Goal: Task Accomplishment & Management: Use online tool/utility

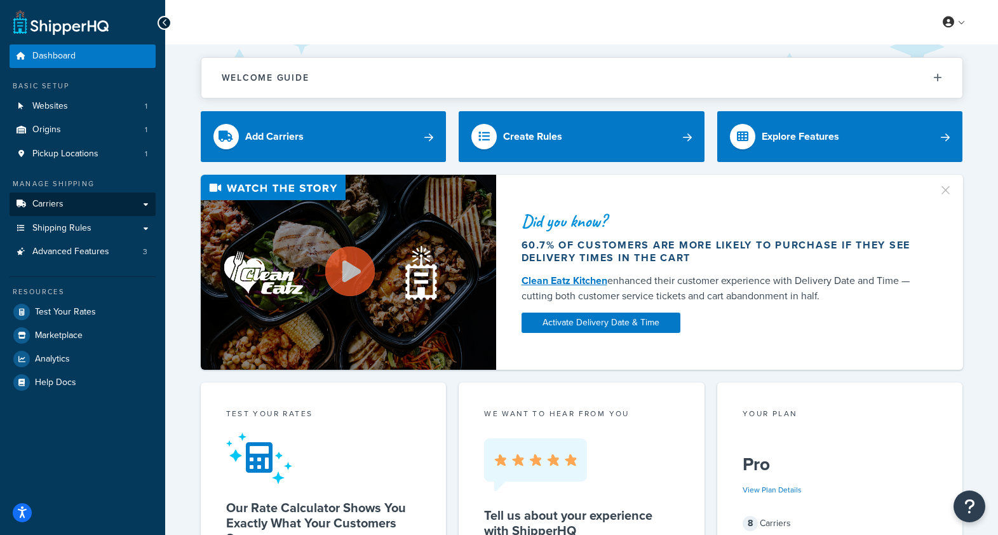
click at [73, 203] on link "Carriers" at bounding box center [83, 205] width 146 height 24
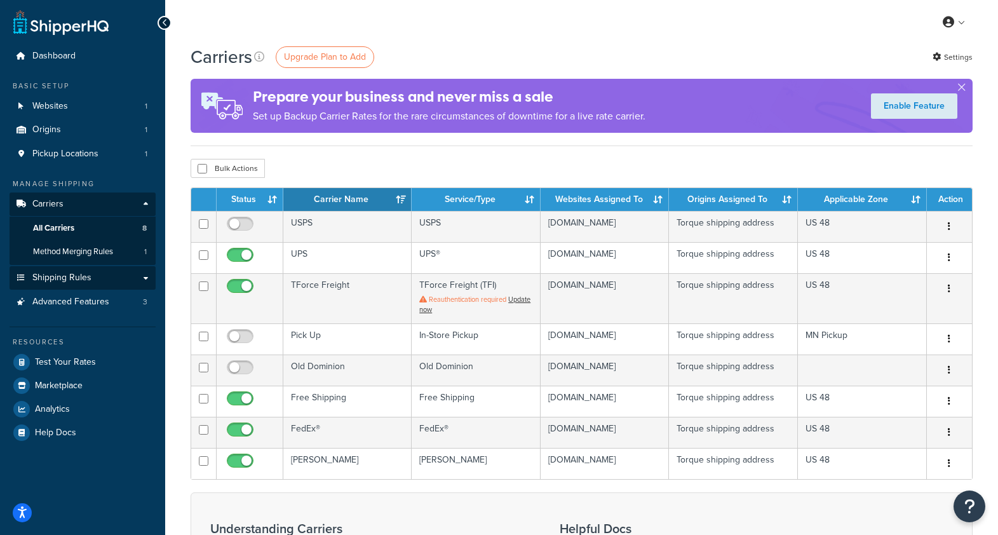
click at [100, 272] on link "Shipping Rules" at bounding box center [83, 278] width 146 height 24
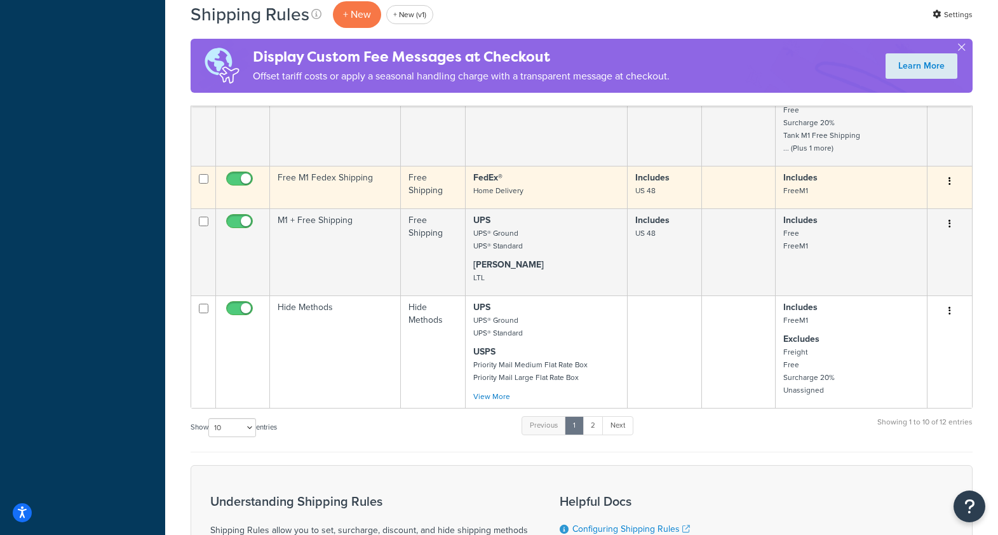
scroll to position [568, 0]
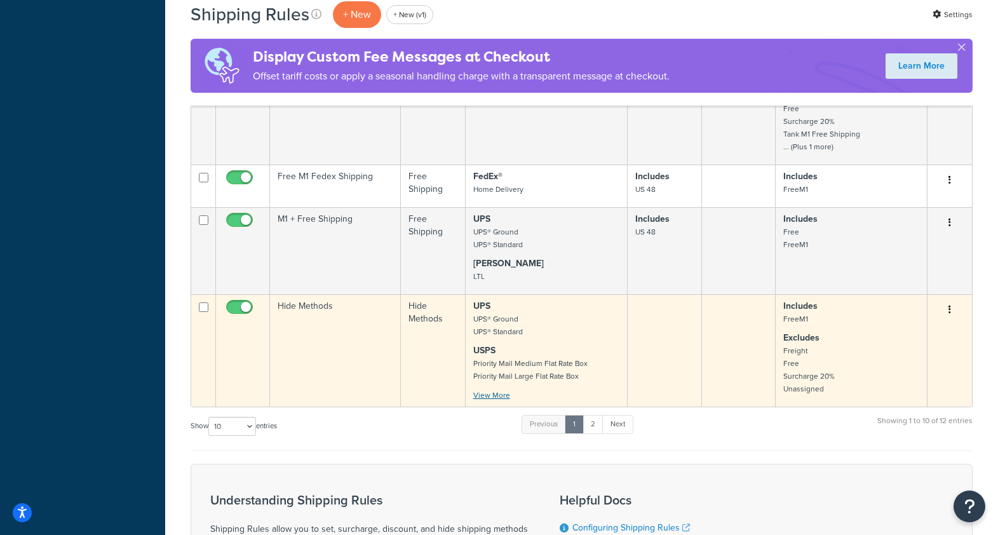
click at [490, 393] on link "View More" at bounding box center [491, 395] width 37 height 11
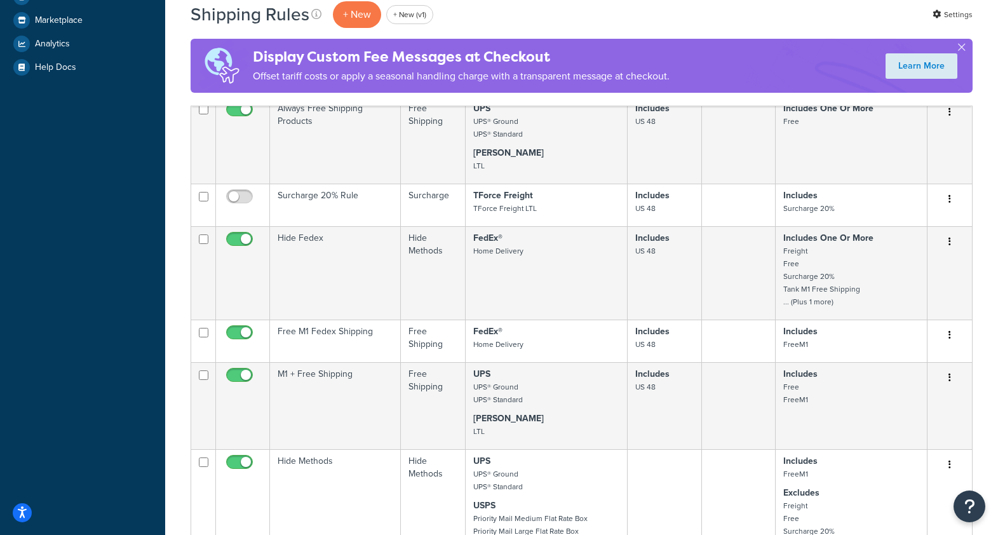
scroll to position [551, 0]
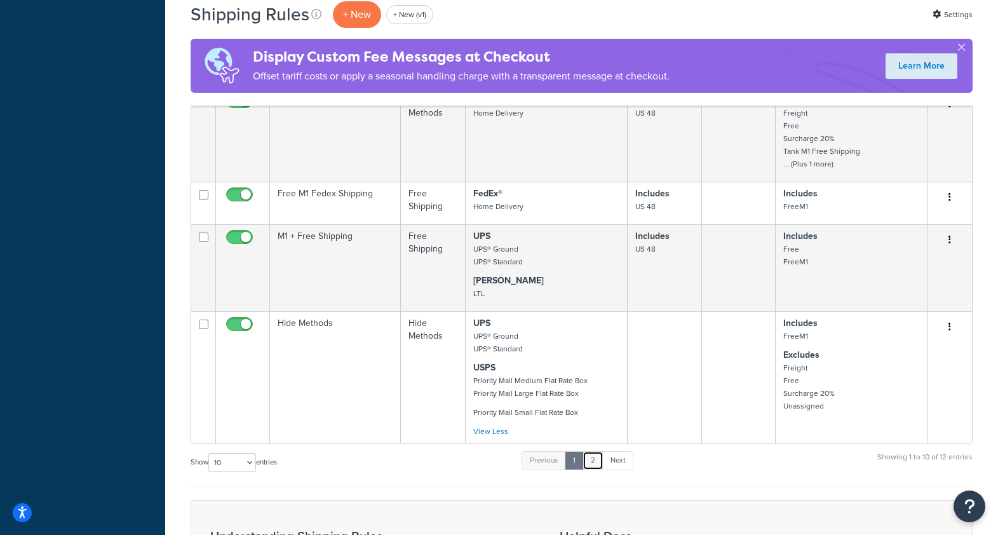
click at [599, 464] on link "2" at bounding box center [593, 460] width 21 height 19
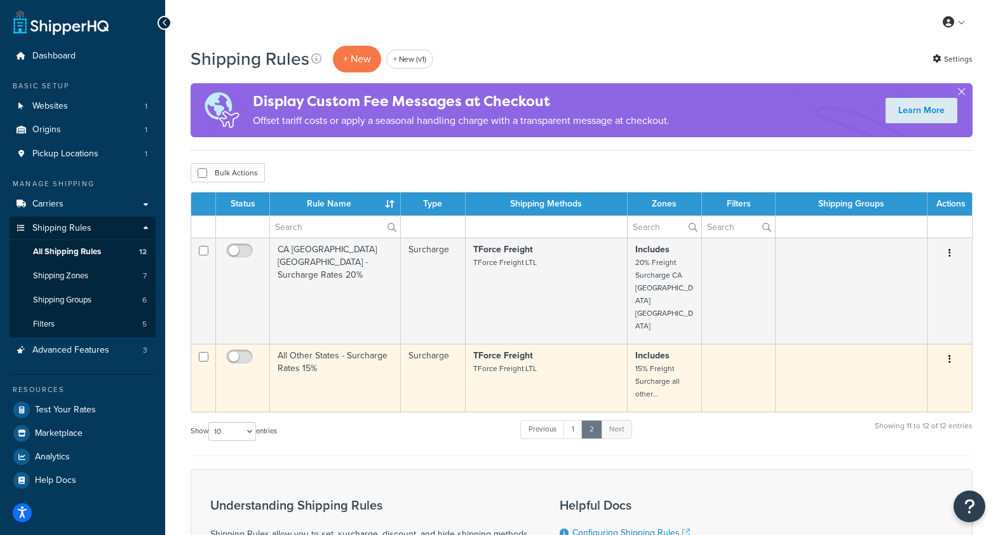
scroll to position [0, 0]
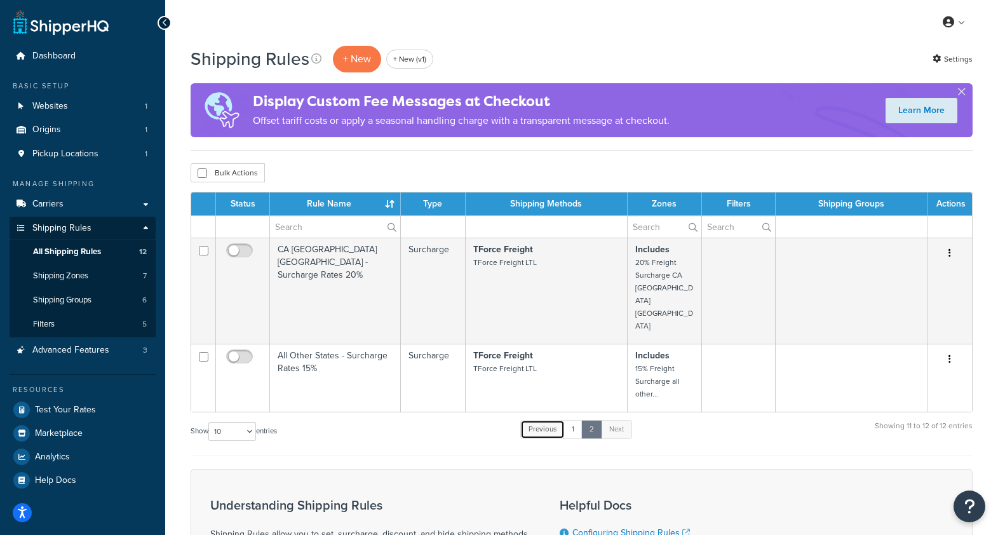
click at [538, 420] on link "Previous" at bounding box center [542, 429] width 44 height 19
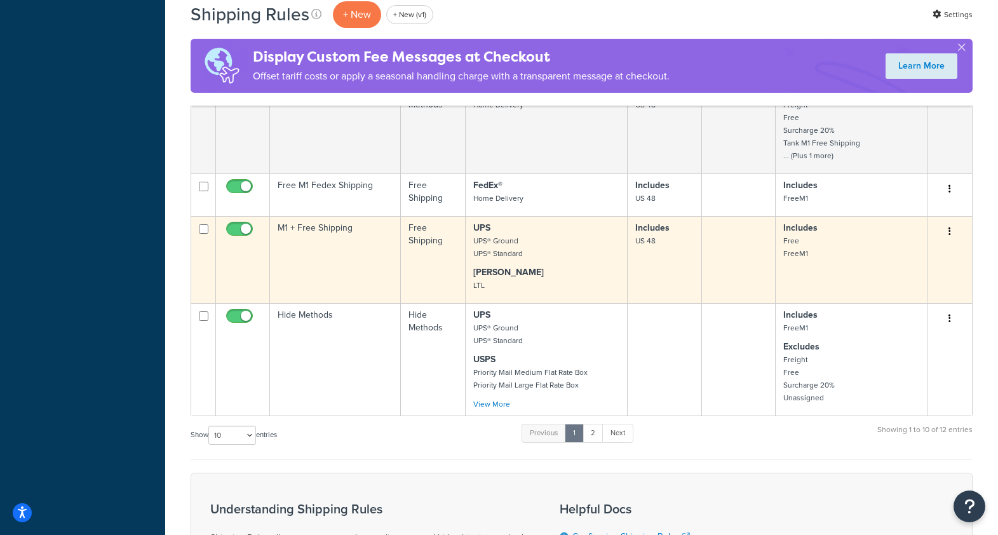
scroll to position [560, 0]
click at [332, 275] on td "M1 + Free Shipping" at bounding box center [335, 258] width 131 height 87
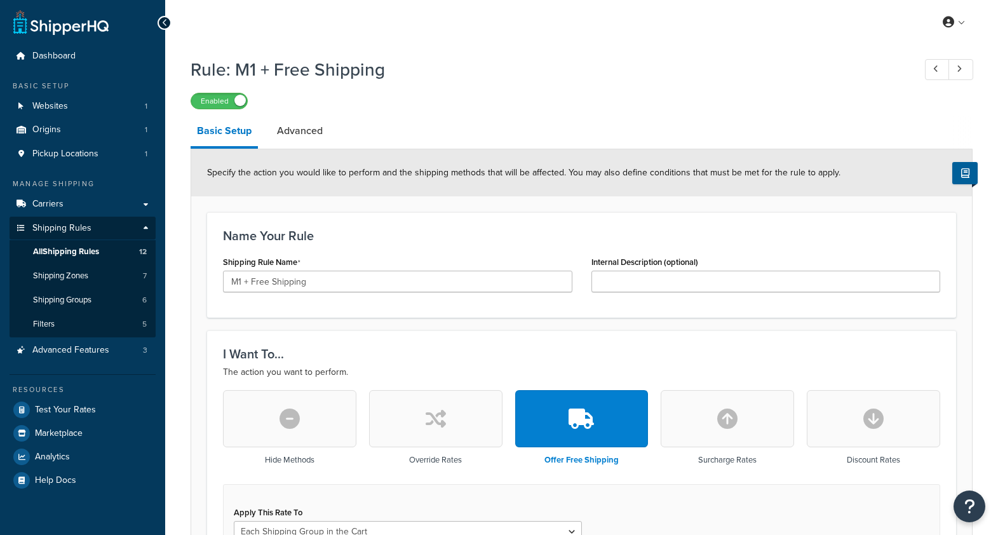
select select "SHIPPING_GROUP"
click at [89, 405] on span "Test Your Rates" at bounding box center [65, 410] width 61 height 11
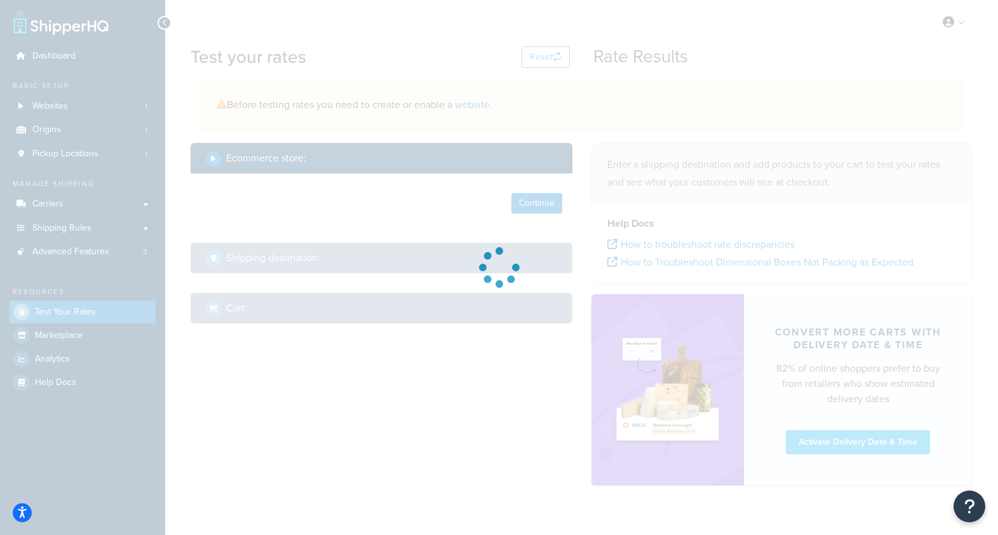
select select "TX"
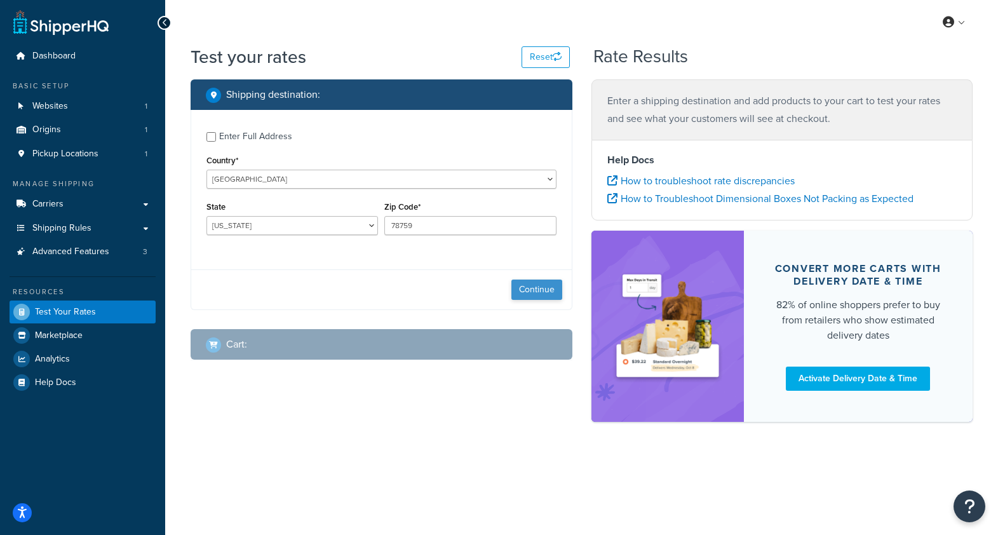
click at [545, 294] on button "Continue" at bounding box center [537, 290] width 51 height 20
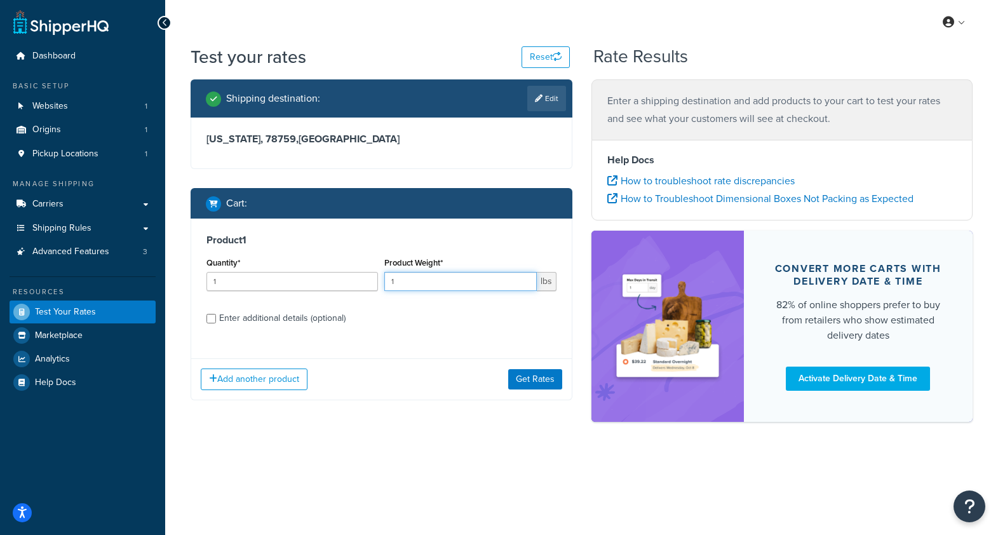
click at [414, 280] on input "1" at bounding box center [460, 281] width 152 height 19
type input "250"
click at [547, 384] on button "Get Rates" at bounding box center [535, 379] width 54 height 20
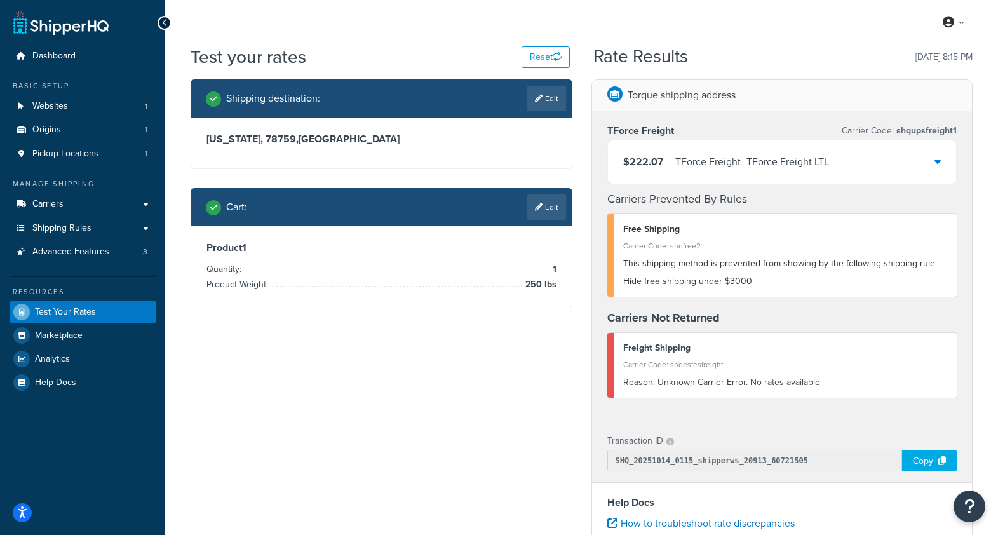
click at [855, 367] on div "Carrier Code: shqestesfreight" at bounding box center [785, 365] width 325 height 18
click at [806, 393] on div "Freight Shipping Carrier Code: shqestesfreight Reason: Unknown Carrier Error. N…" at bounding box center [783, 365] width 350 height 65
click at [745, 461] on input "SHQ_20251014_0115_shipperws_20913_60721505" at bounding box center [756, 461] width 296 height 22
click at [915, 467] on div "Copy" at bounding box center [929, 461] width 55 height 22
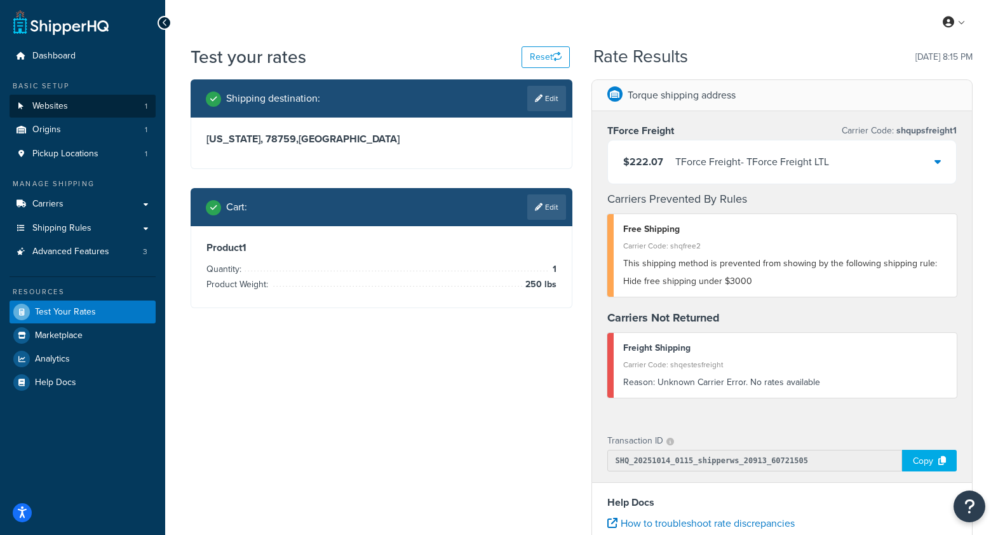
click at [71, 108] on link "Websites 1" at bounding box center [83, 107] width 146 height 24
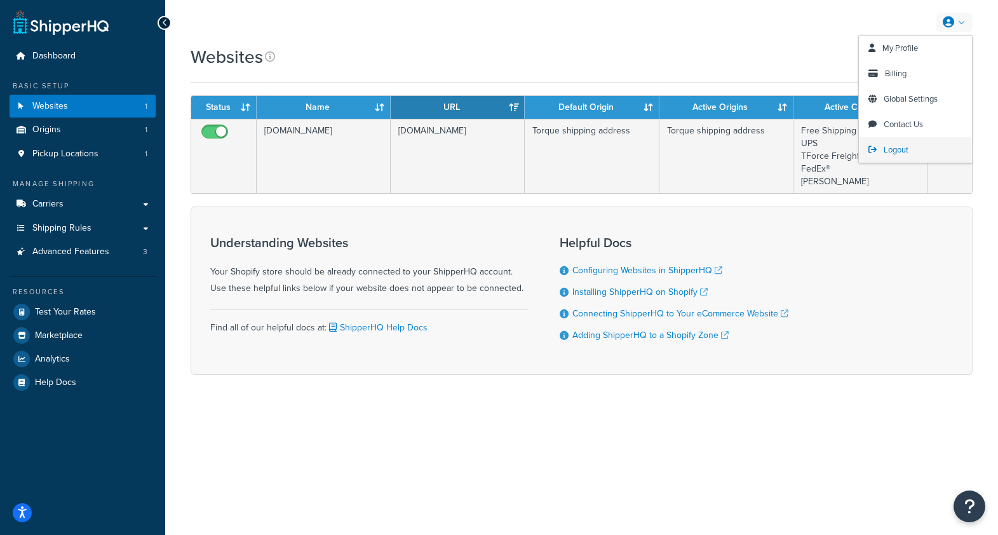
click at [905, 147] on span "Logout" at bounding box center [896, 150] width 25 height 12
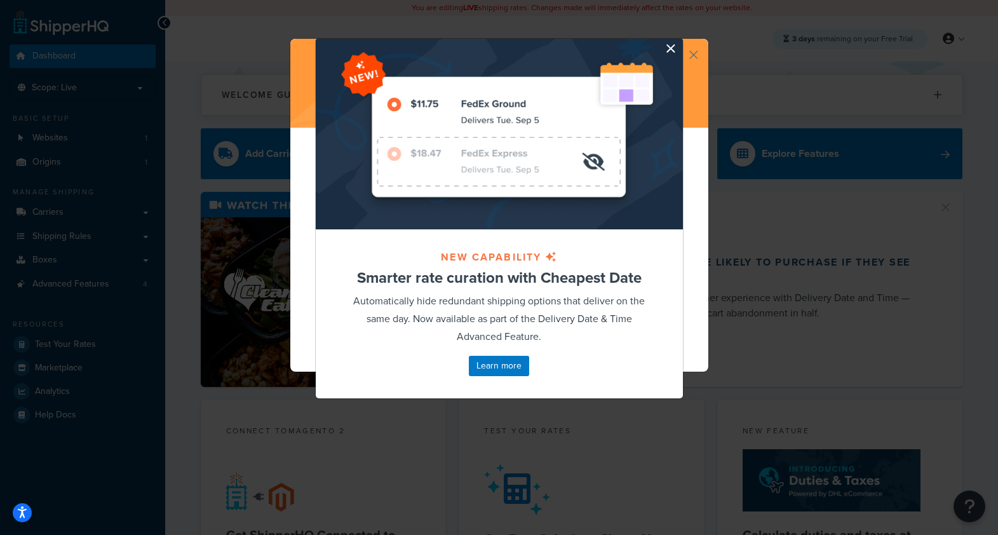
click at [680, 42] on button "button" at bounding box center [681, 40] width 3 height 3
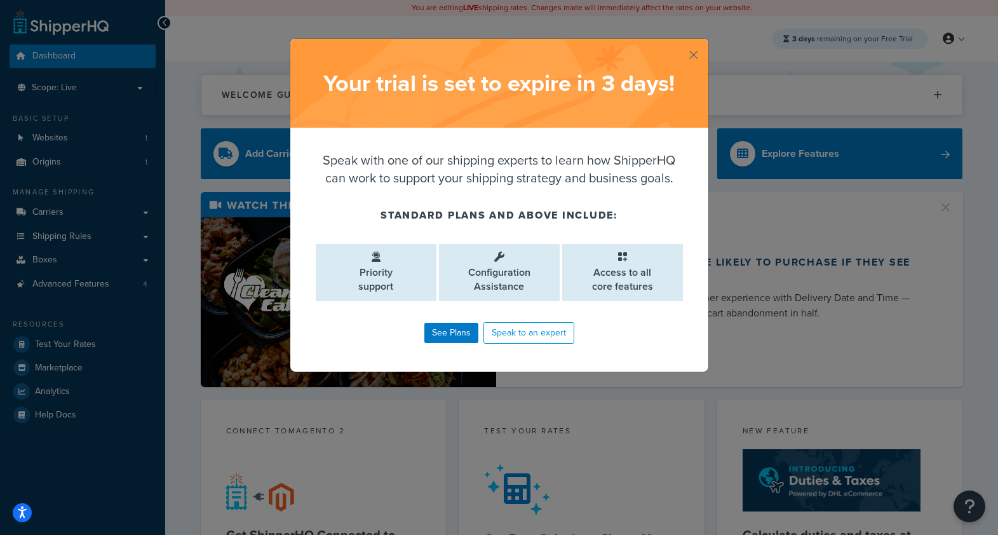
click at [705, 42] on button "button" at bounding box center [706, 40] width 3 height 3
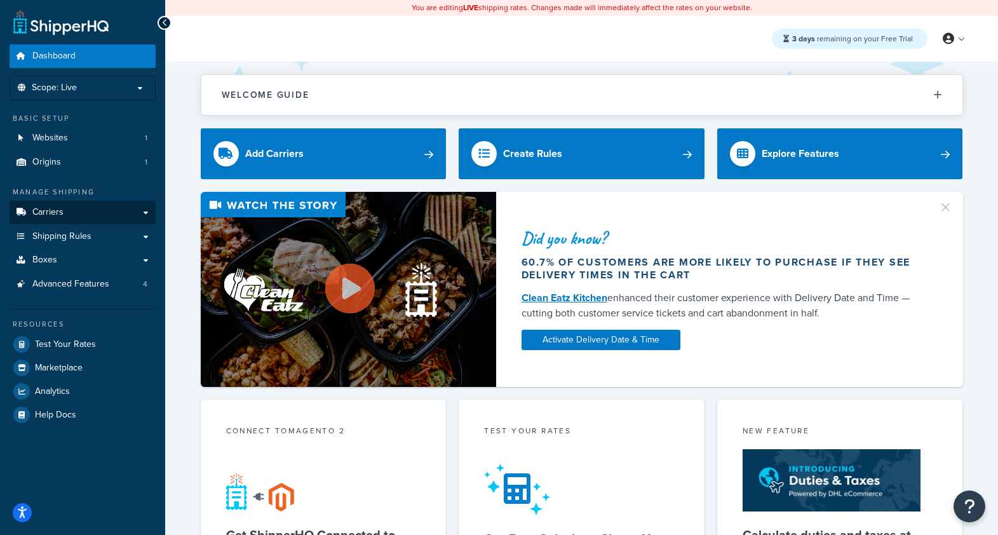
click at [85, 214] on link "Carriers" at bounding box center [83, 213] width 146 height 24
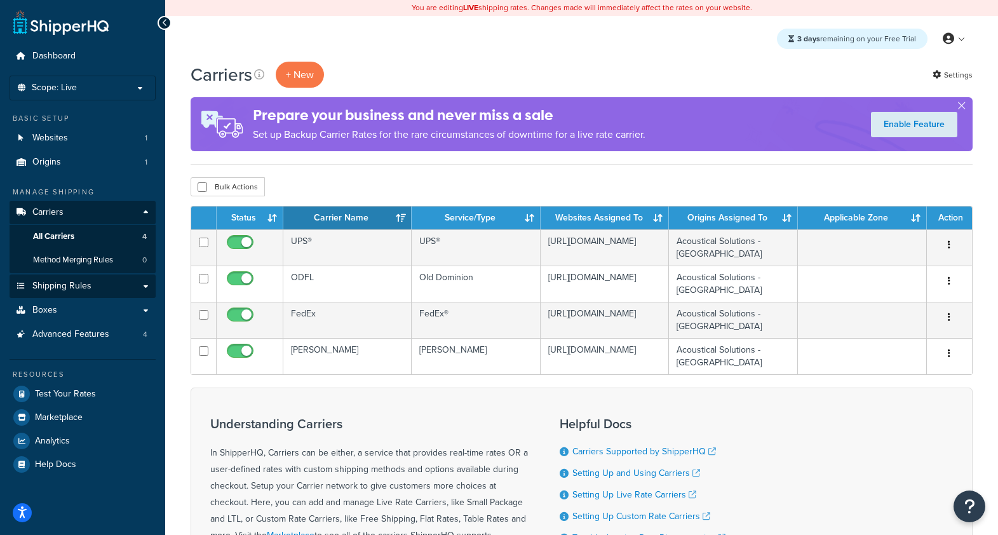
click at [91, 279] on link "Shipping Rules" at bounding box center [83, 287] width 146 height 24
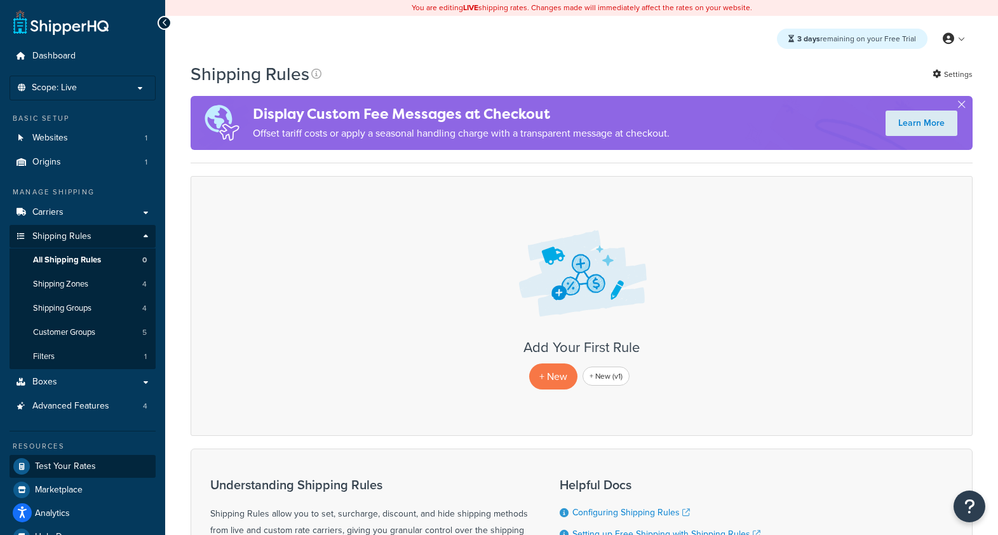
click at [67, 461] on span "Test Your Rates" at bounding box center [65, 466] width 61 height 11
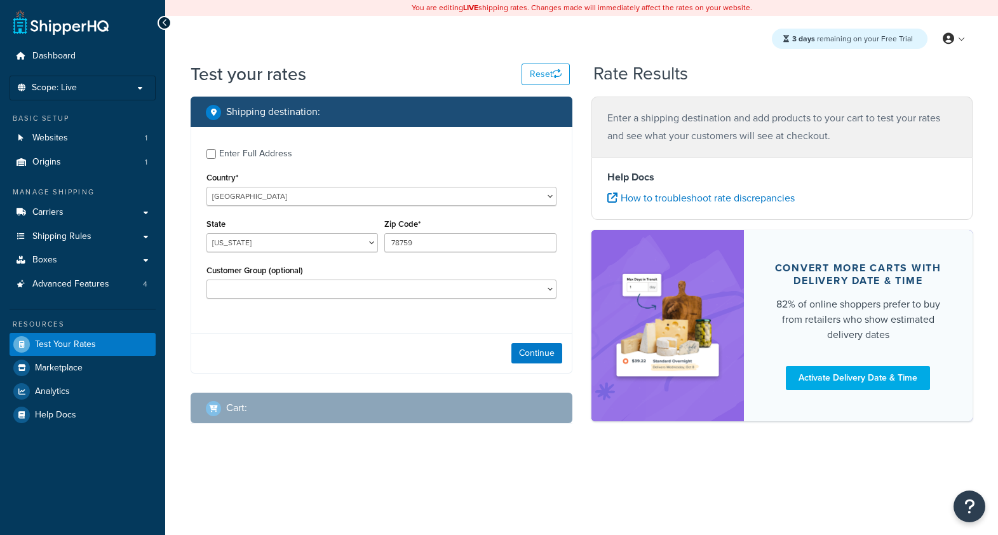
select select "[GEOGRAPHIC_DATA]"
click at [529, 351] on button "Continue" at bounding box center [537, 353] width 51 height 20
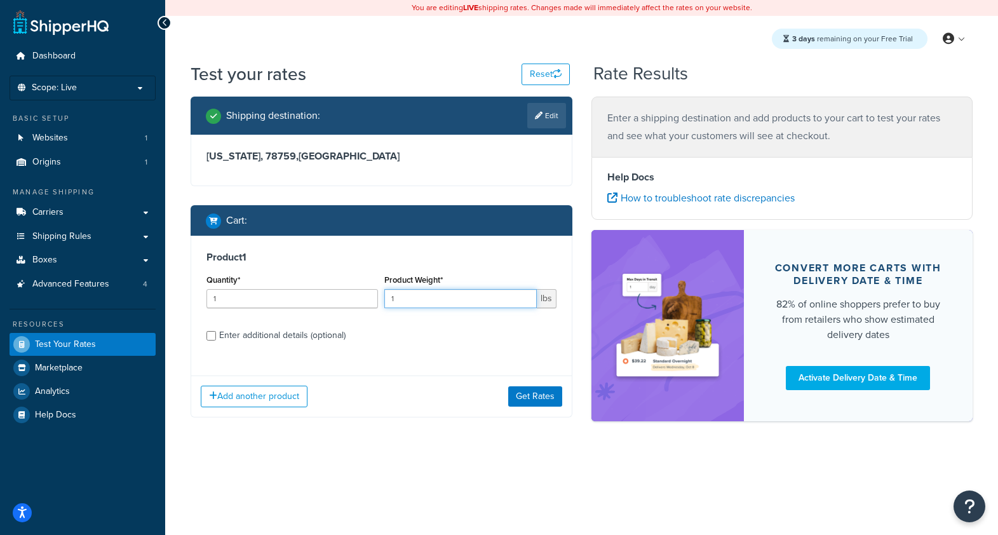
click at [407, 295] on input "1" at bounding box center [460, 298] width 152 height 19
type input "250"
click at [533, 399] on button "Get Rates" at bounding box center [535, 396] width 54 height 20
